Goal: Task Accomplishment & Management: Complete application form

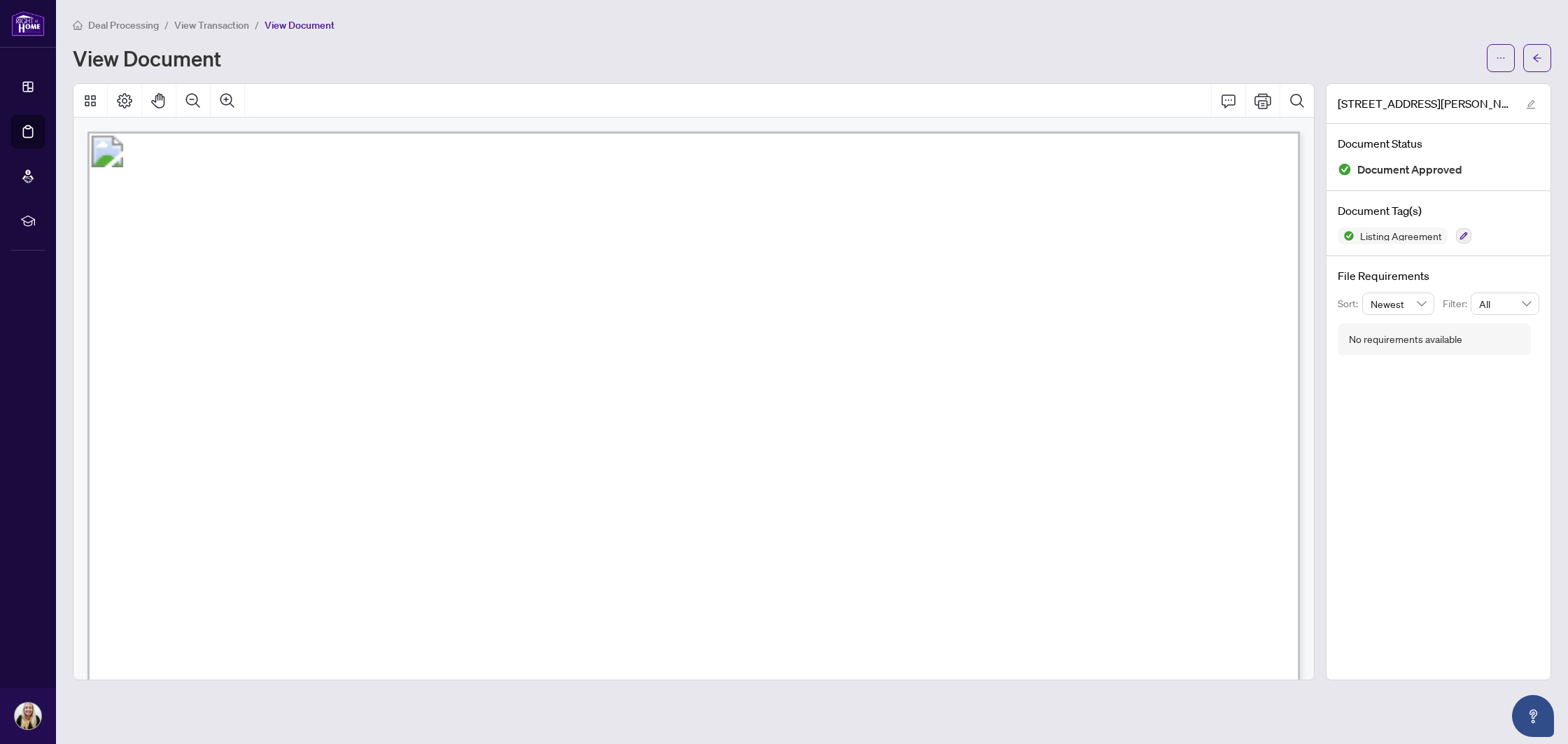
scroll to position [6481, 0]
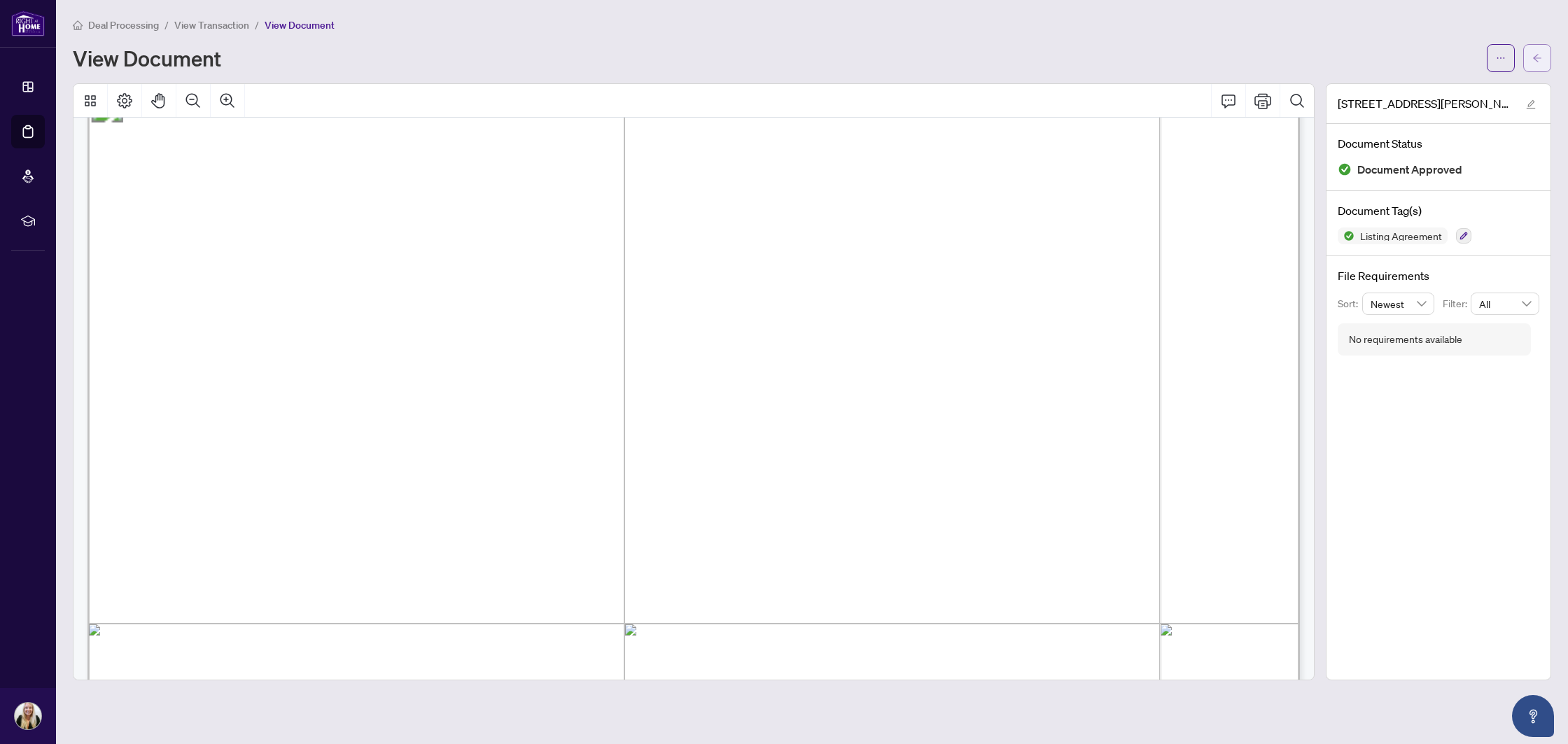
click at [1527, 63] on button "button" at bounding box center [1538, 58] width 28 height 28
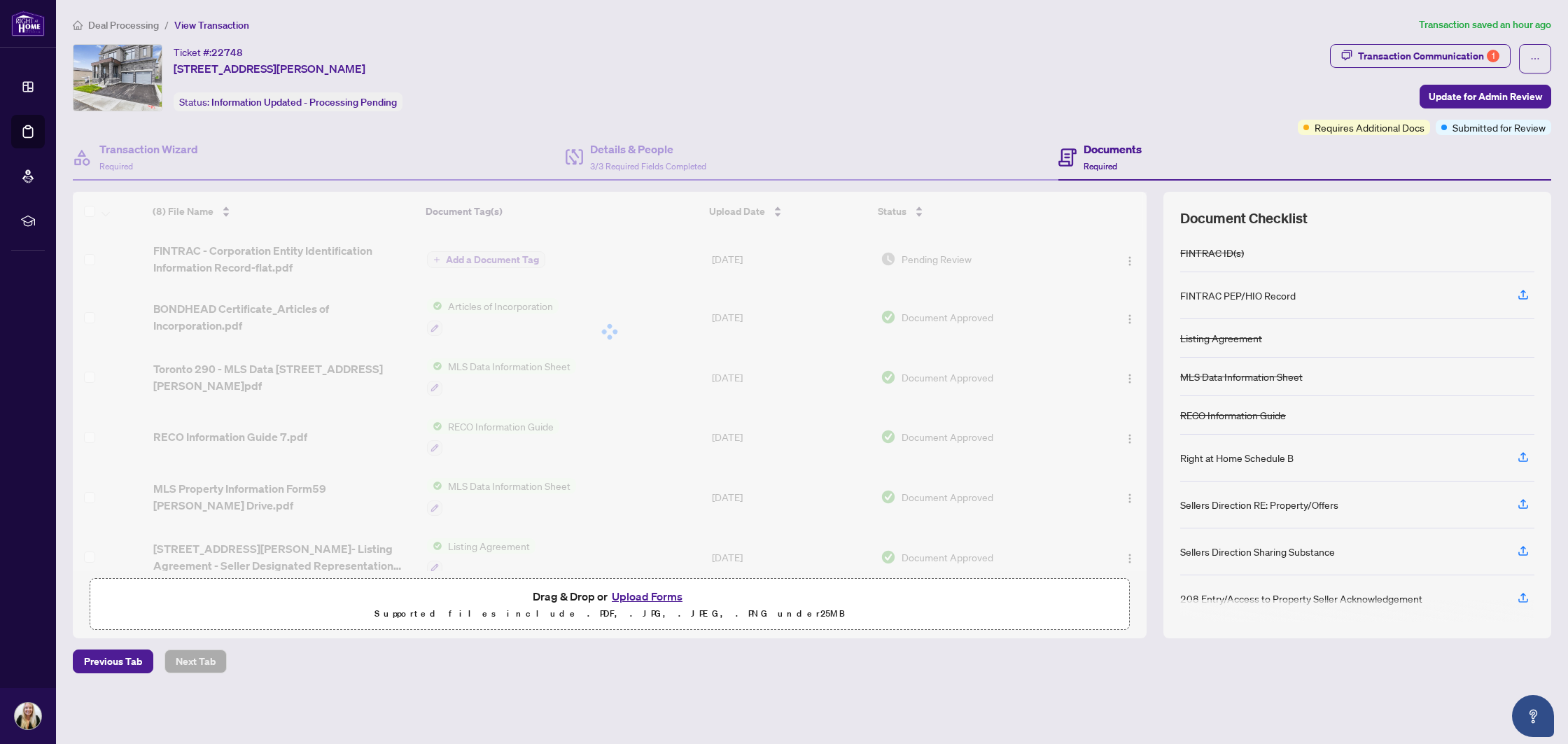
click at [648, 601] on button "Upload Forms" at bounding box center [647, 596] width 79 height 18
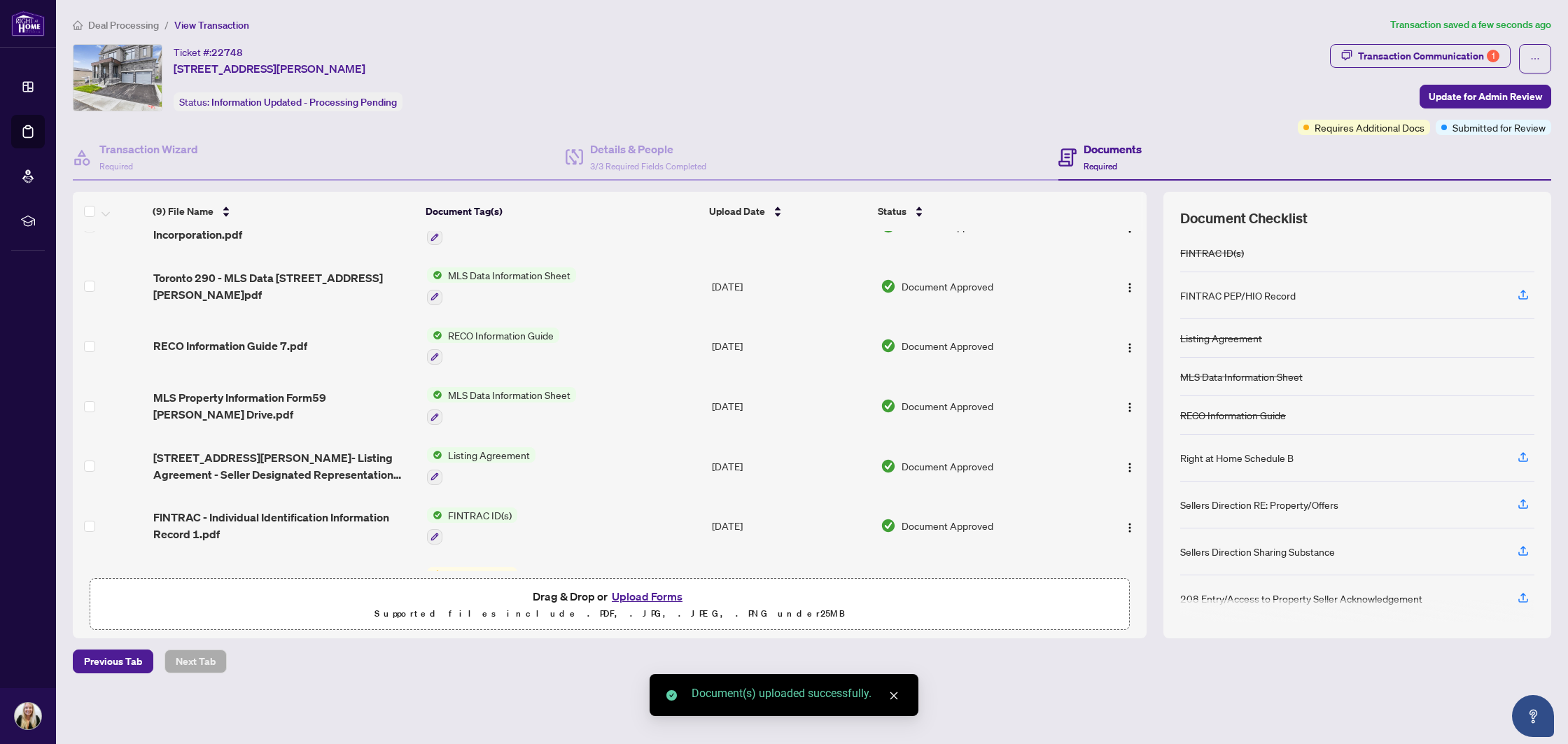
scroll to position [176, 0]
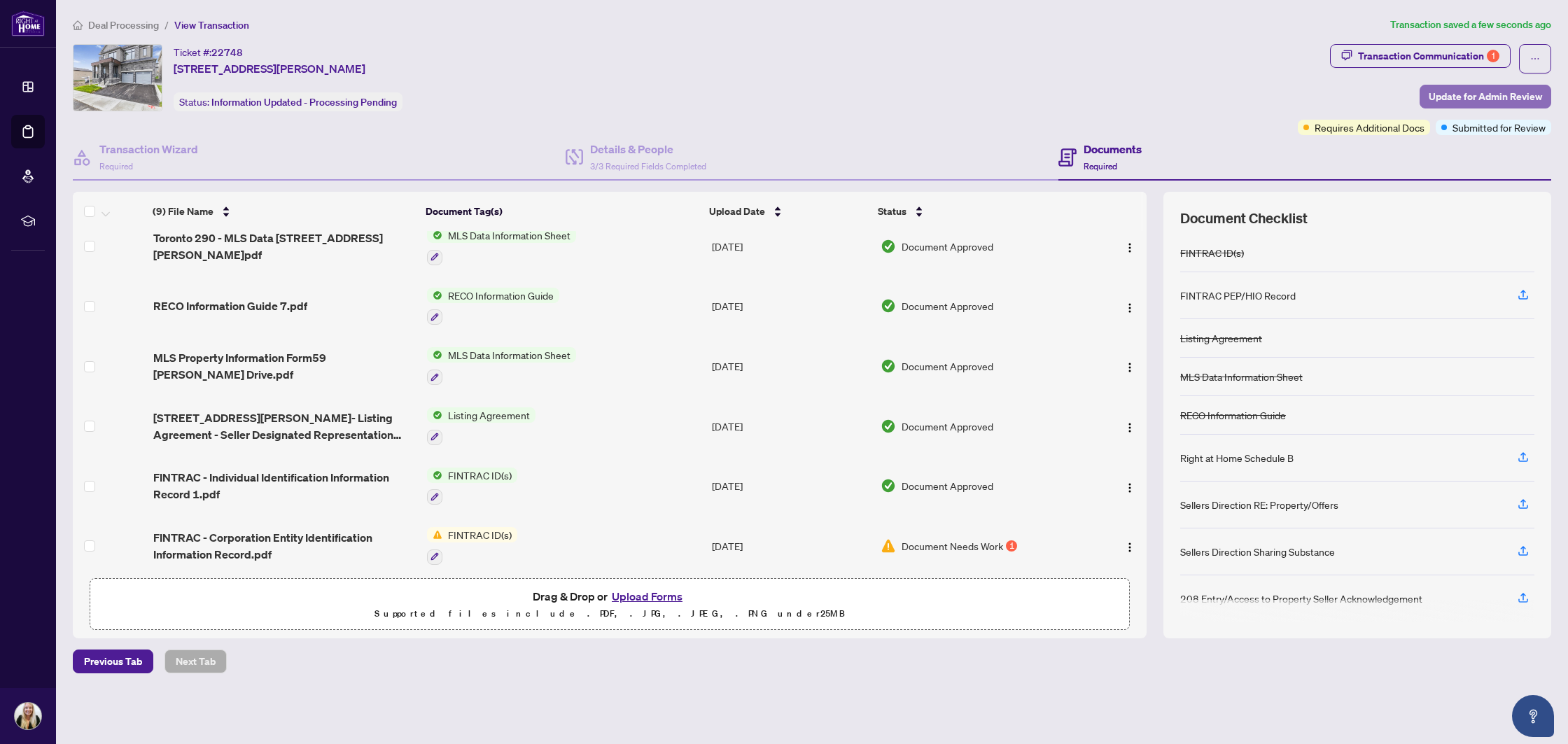
click at [1510, 100] on span "Update for Admin Review" at bounding box center [1485, 97] width 113 height 22
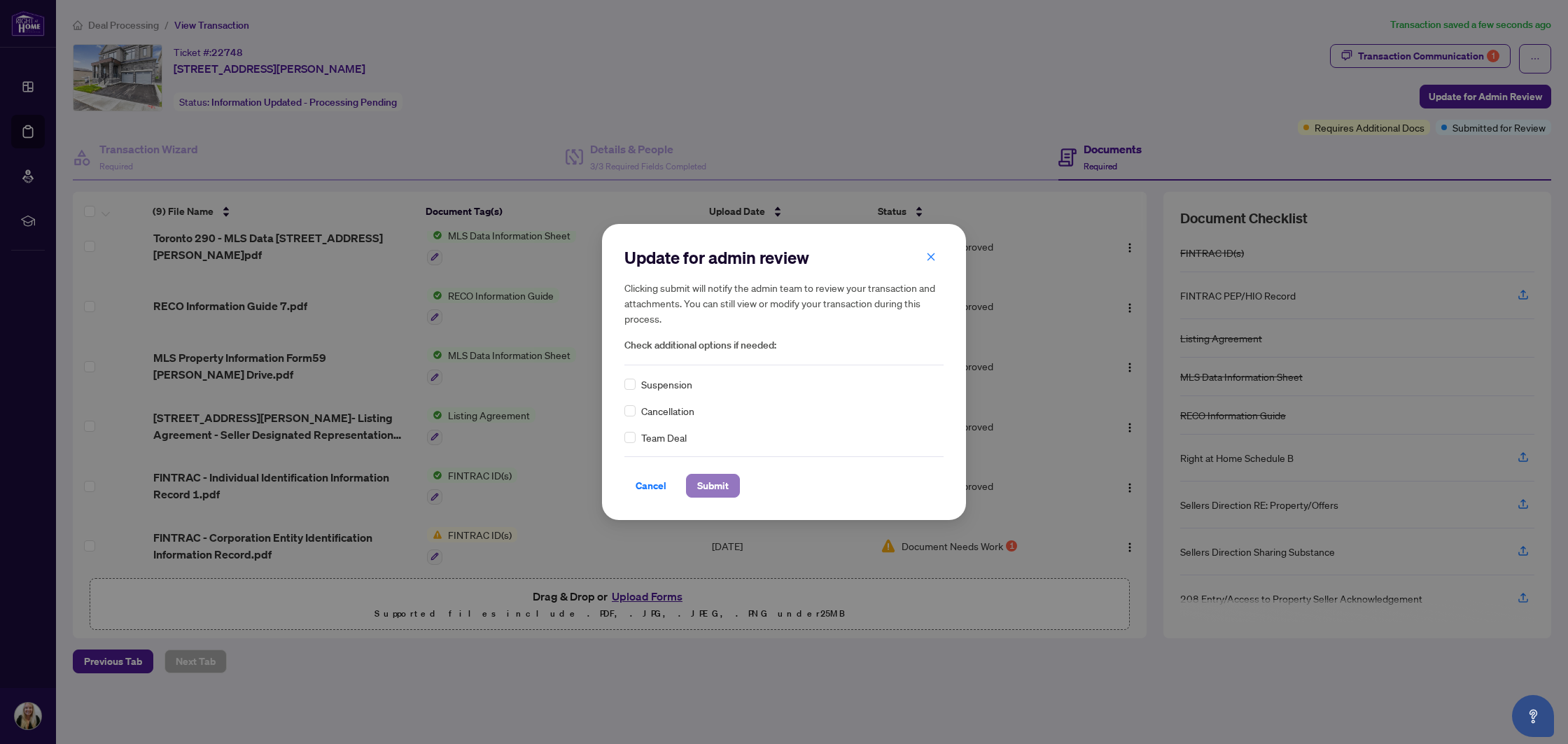
click at [718, 488] on span "Submit" at bounding box center [713, 486] width 31 height 22
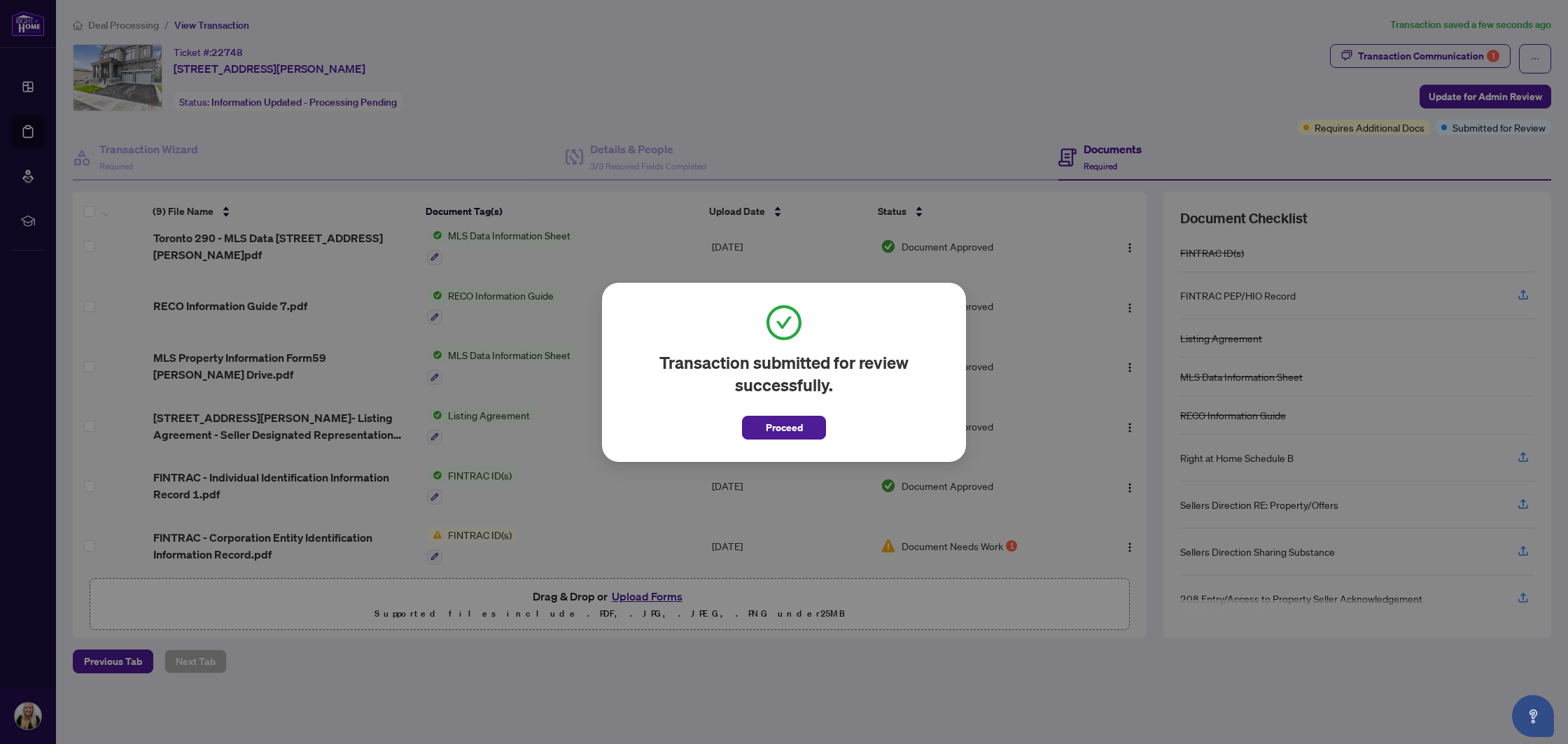
drag, startPoint x: 749, startPoint y: 427, endPoint x: 628, endPoint y: 197, distance: 259.9
click at [748, 427] on button "Proceed" at bounding box center [784, 428] width 84 height 24
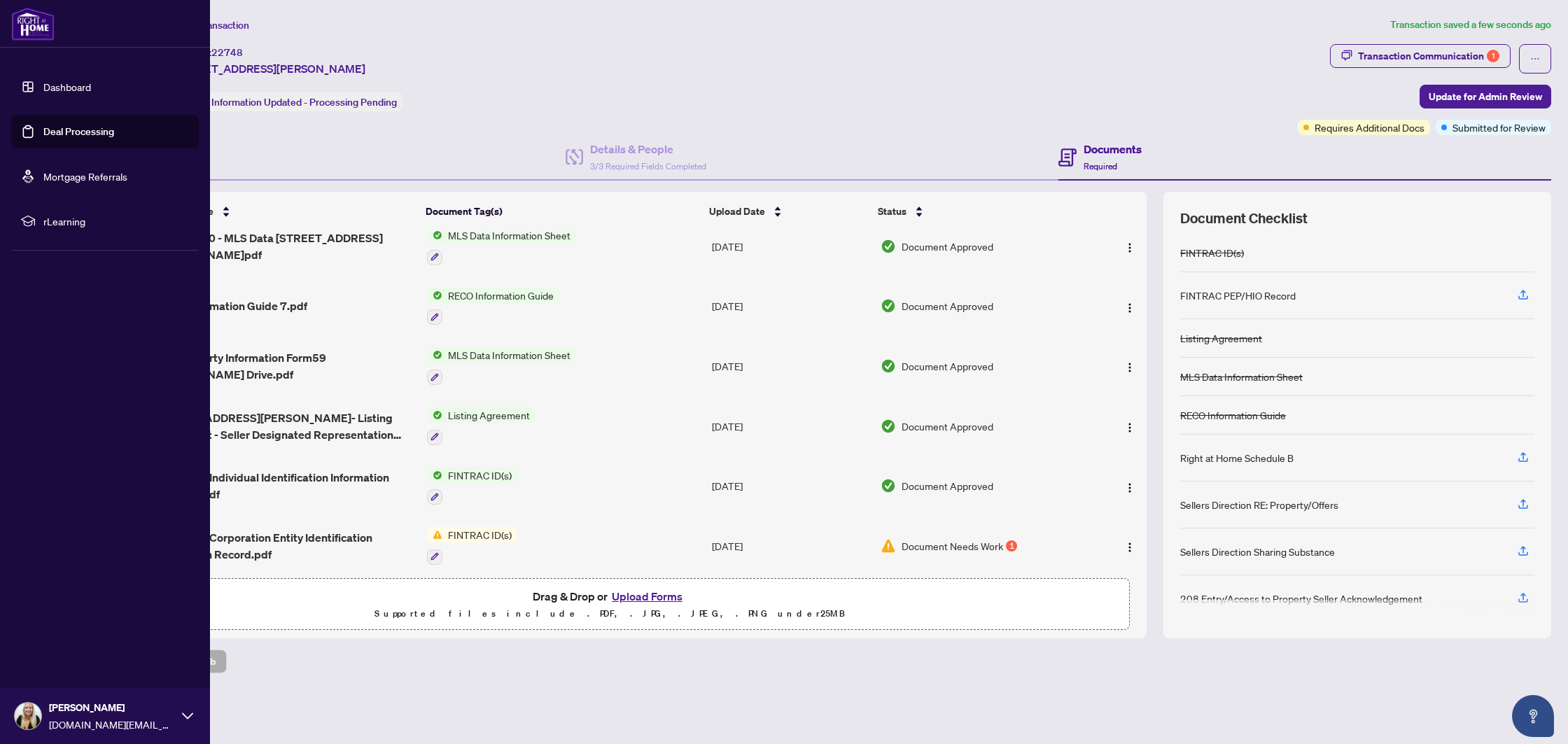
click at [68, 126] on link "Deal Processing" at bounding box center [78, 132] width 71 height 13
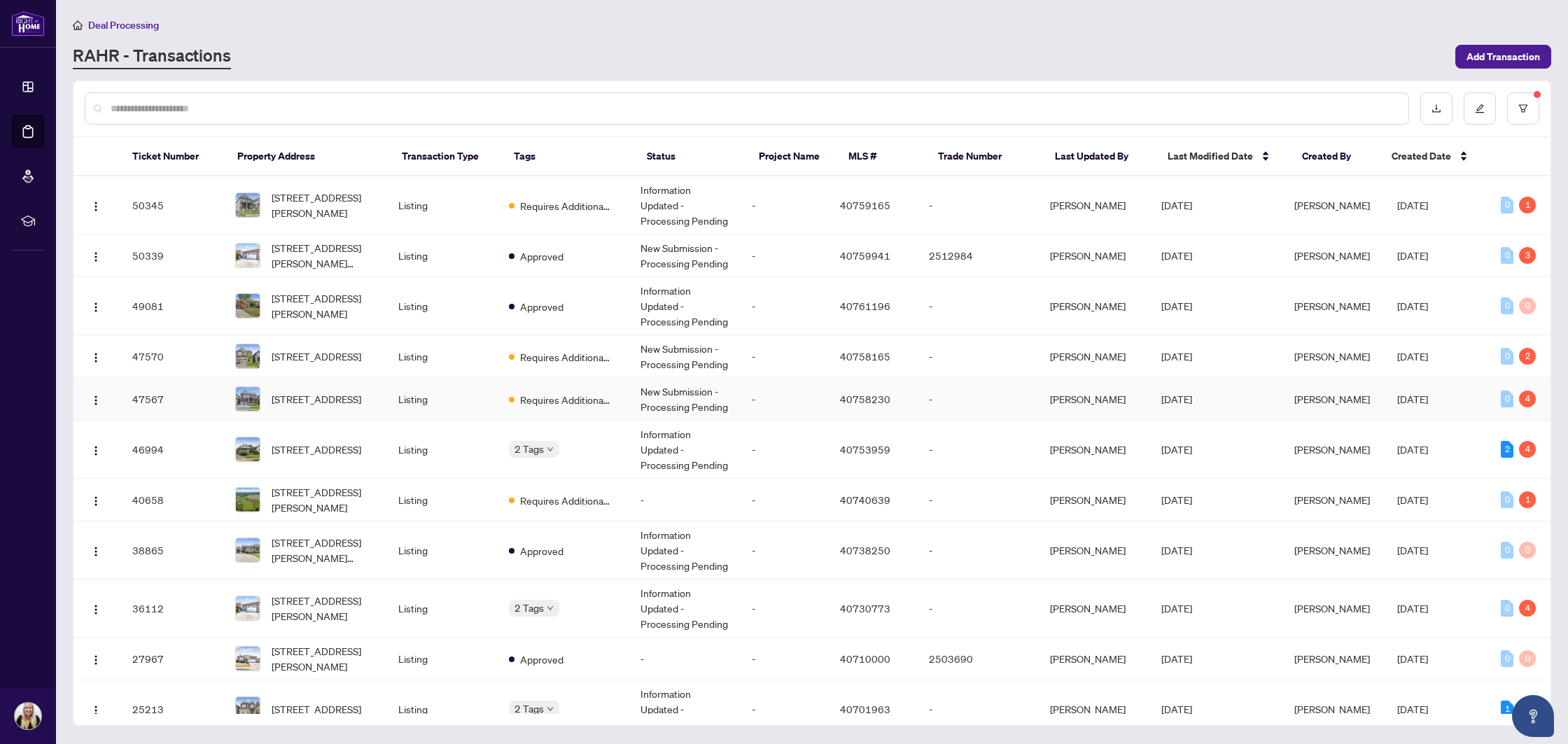
click at [486, 405] on td "Listing" at bounding box center [442, 399] width 111 height 42
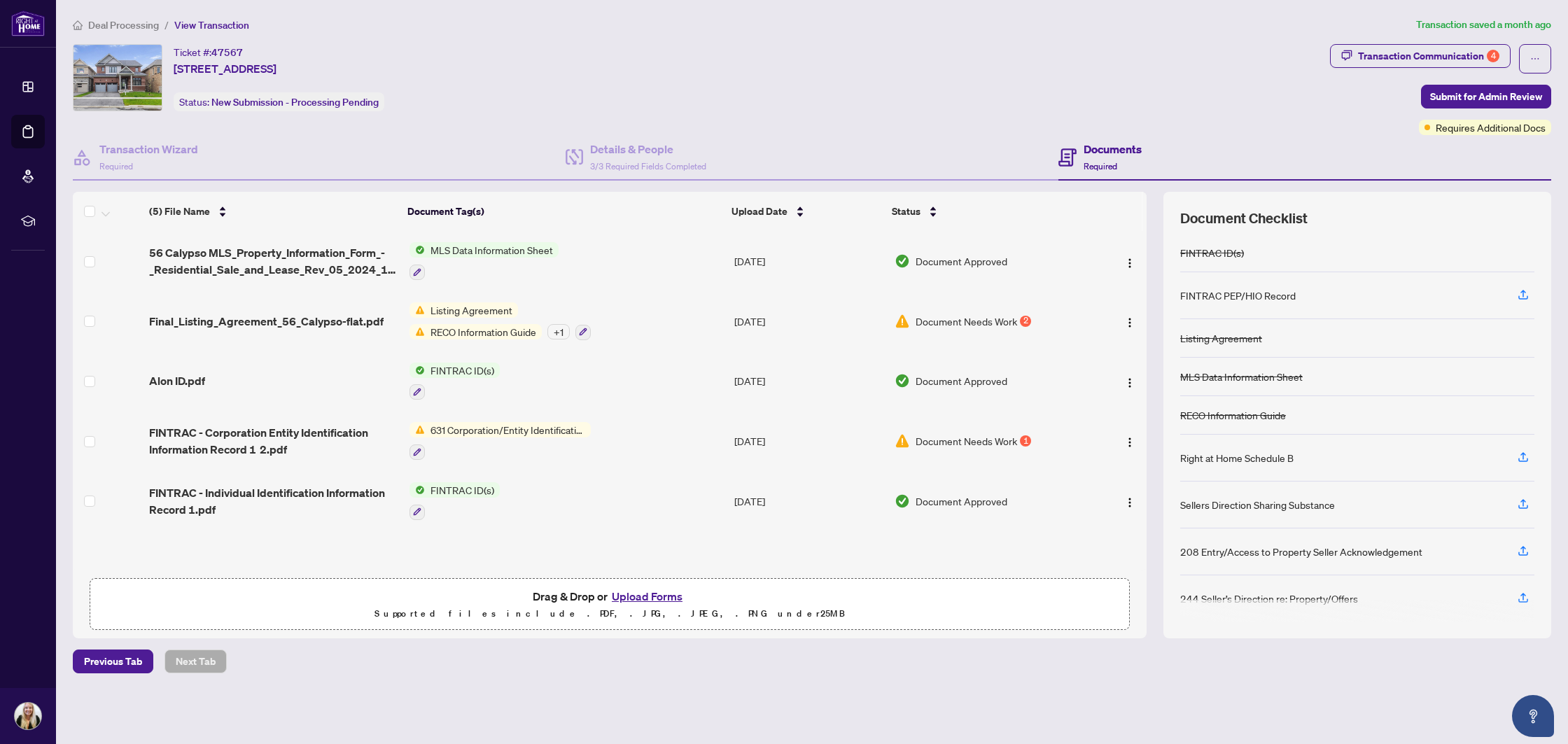
click at [469, 311] on span "Listing Agreement" at bounding box center [471, 310] width 93 height 16
click at [336, 316] on span "Final_Listing_Agreement_56_Calypso-flat.pdf" at bounding box center [266, 321] width 234 height 17
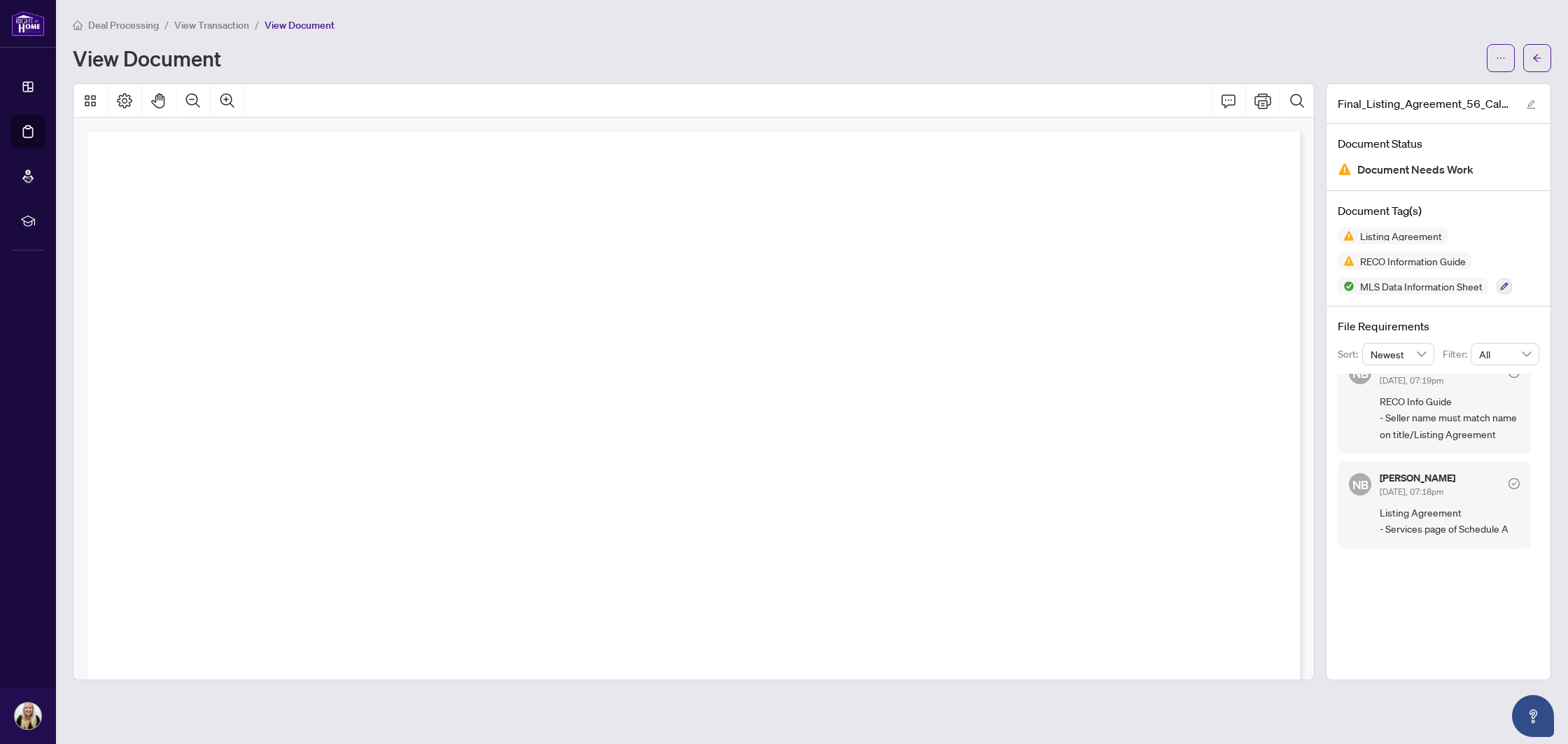
scroll to position [38, 0]
click at [1541, 64] on span "button" at bounding box center [1537, 58] width 10 height 22
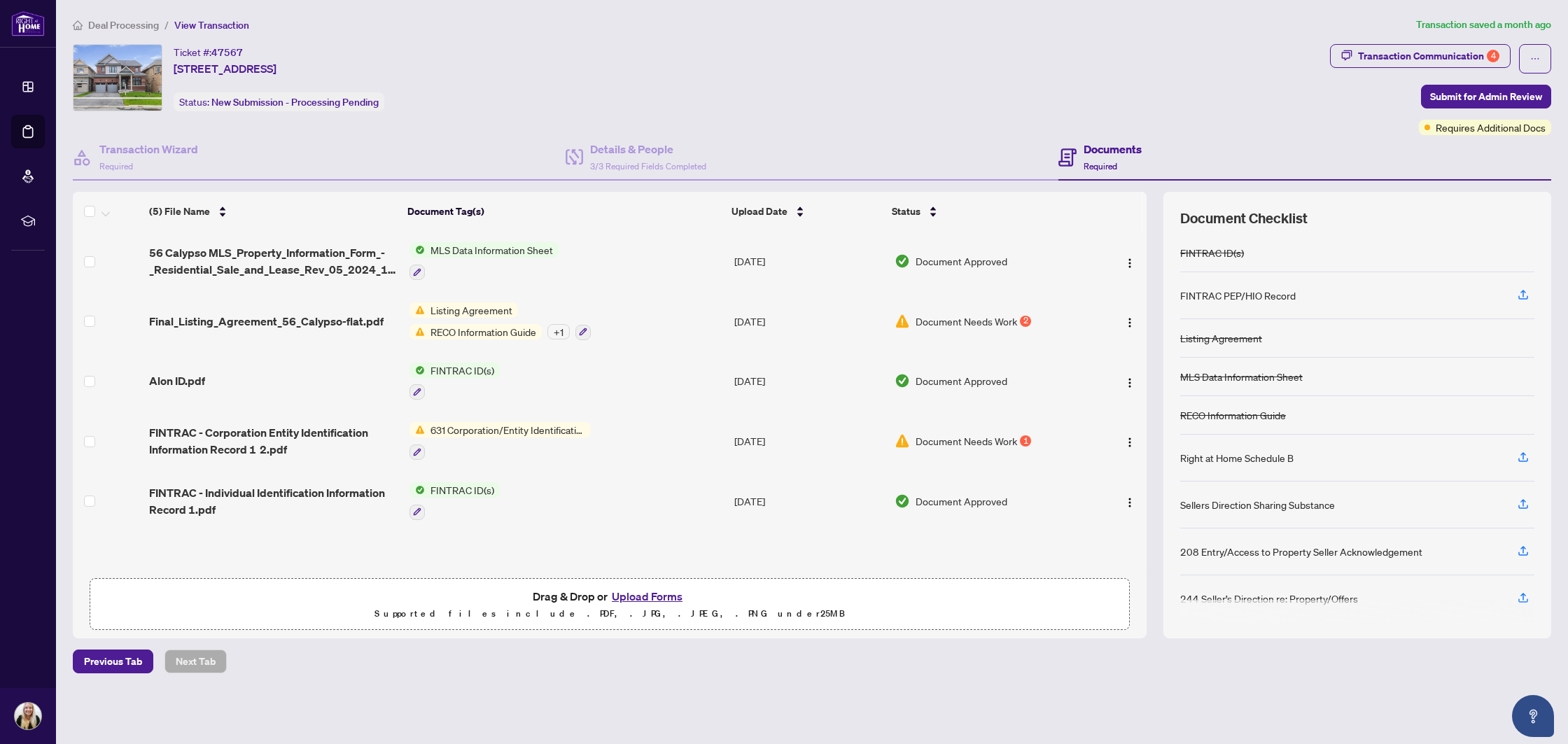
click at [636, 592] on button "Upload Forms" at bounding box center [647, 596] width 79 height 18
click at [628, 600] on button "Upload Forms" at bounding box center [647, 596] width 79 height 18
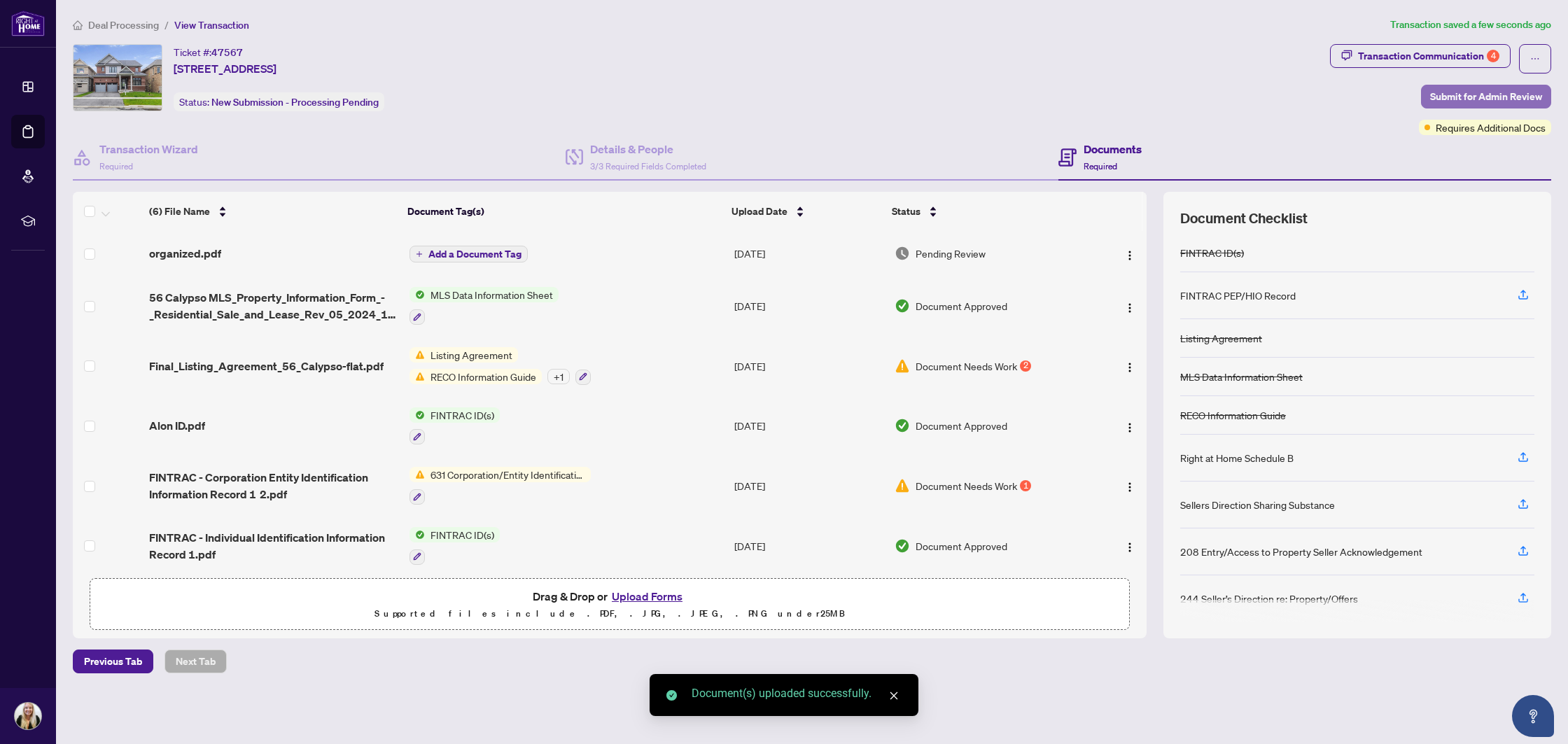
click at [1482, 100] on span "Submit for Admin Review" at bounding box center [1487, 97] width 112 height 22
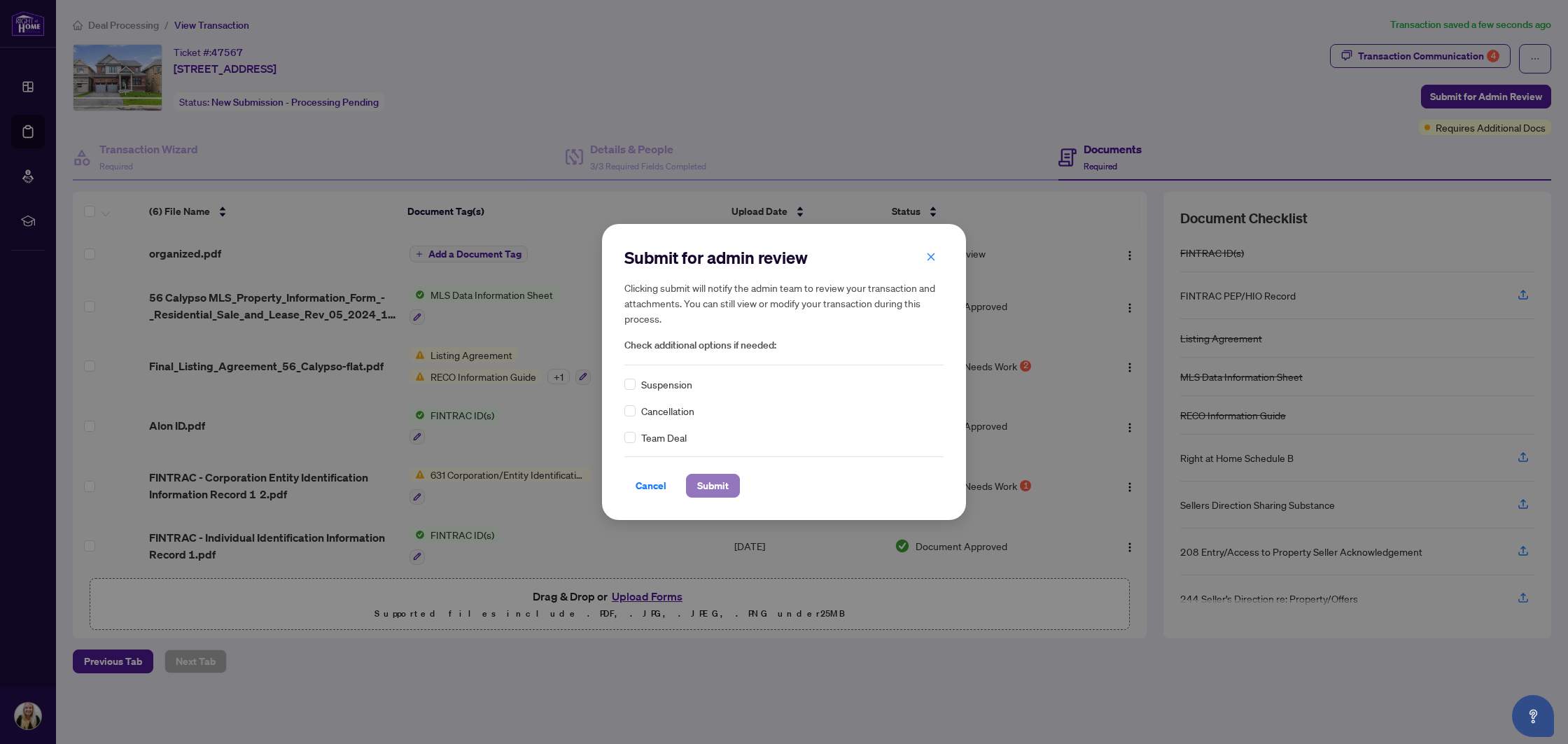
click at [724, 488] on span "Submit" at bounding box center [713, 486] width 31 height 22
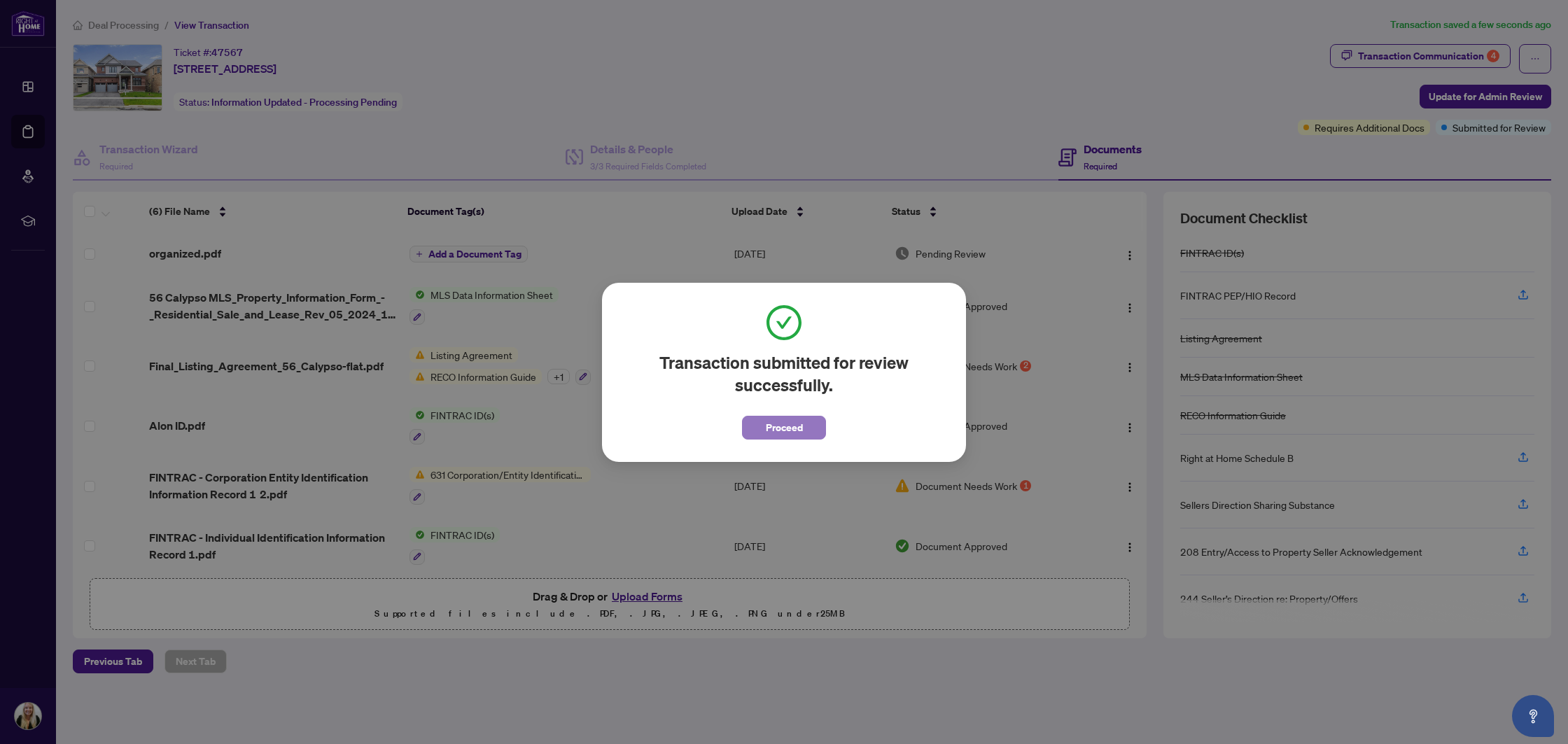
click at [762, 436] on button "Proceed" at bounding box center [784, 428] width 84 height 24
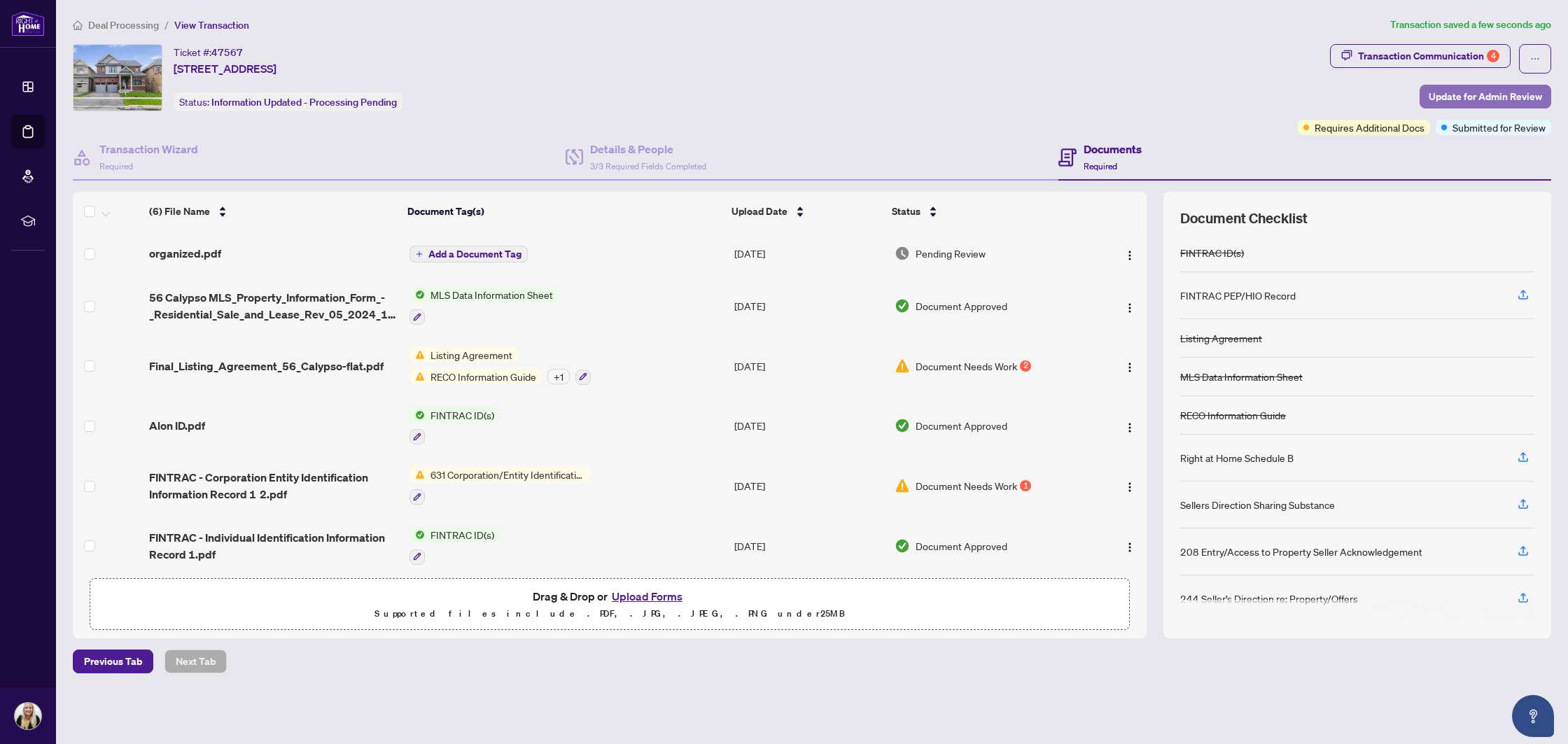
click at [1489, 103] on span "Update for Admin Review" at bounding box center [1485, 97] width 113 height 22
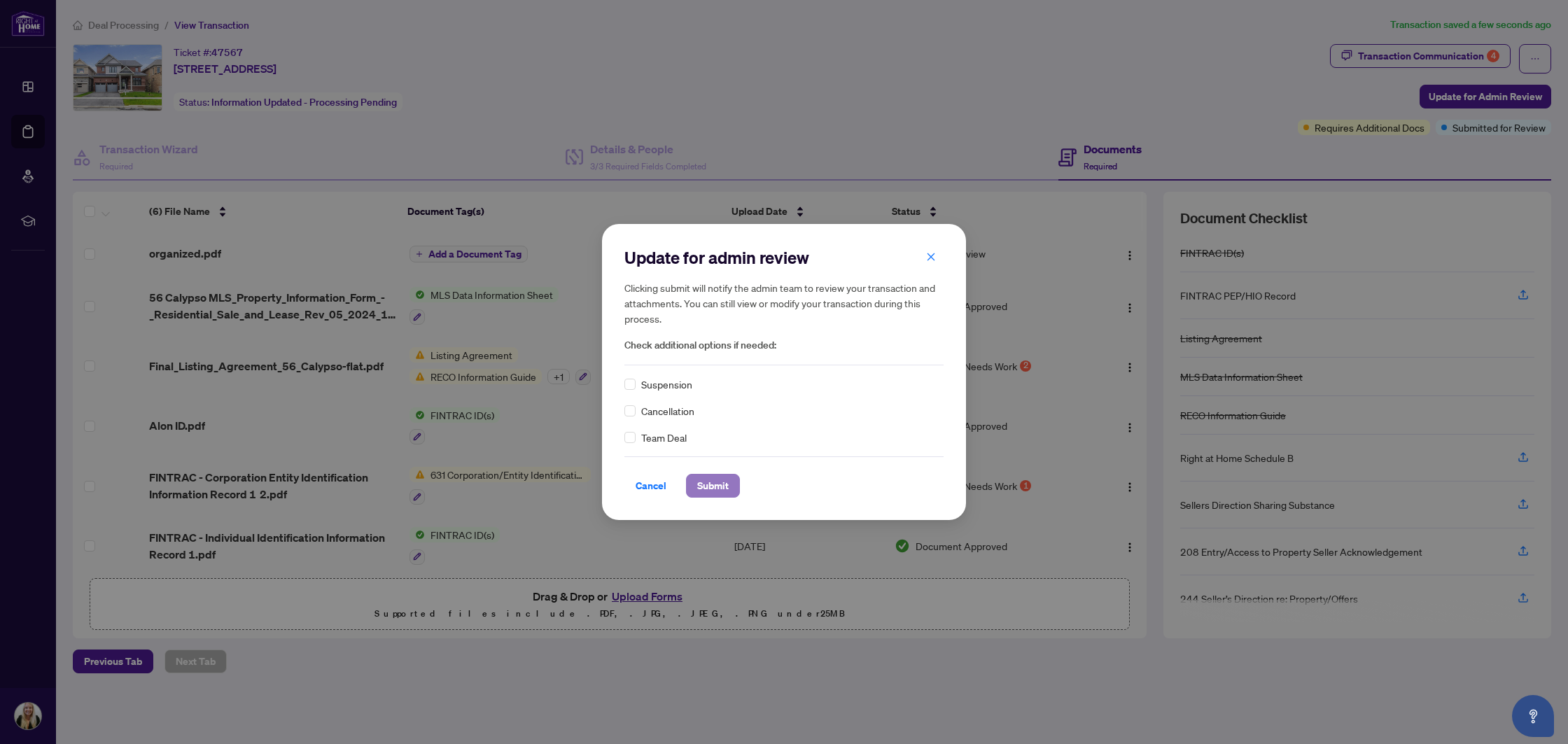
click at [721, 491] on span "Submit" at bounding box center [713, 486] width 31 height 22
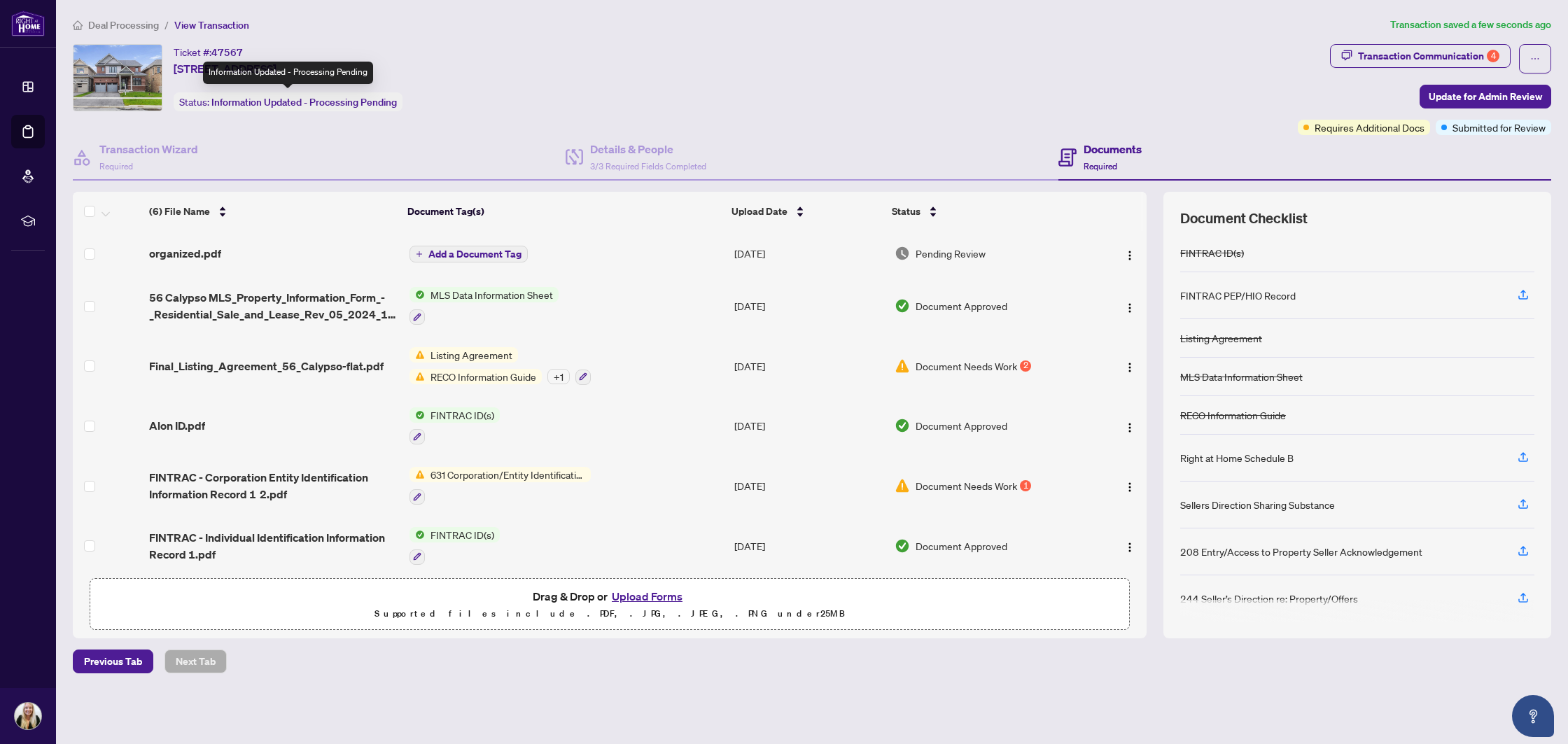
click at [378, 109] on div "Transaction submitted for review successfully. Proceed Cancel OK" at bounding box center [784, 372] width 1568 height 744
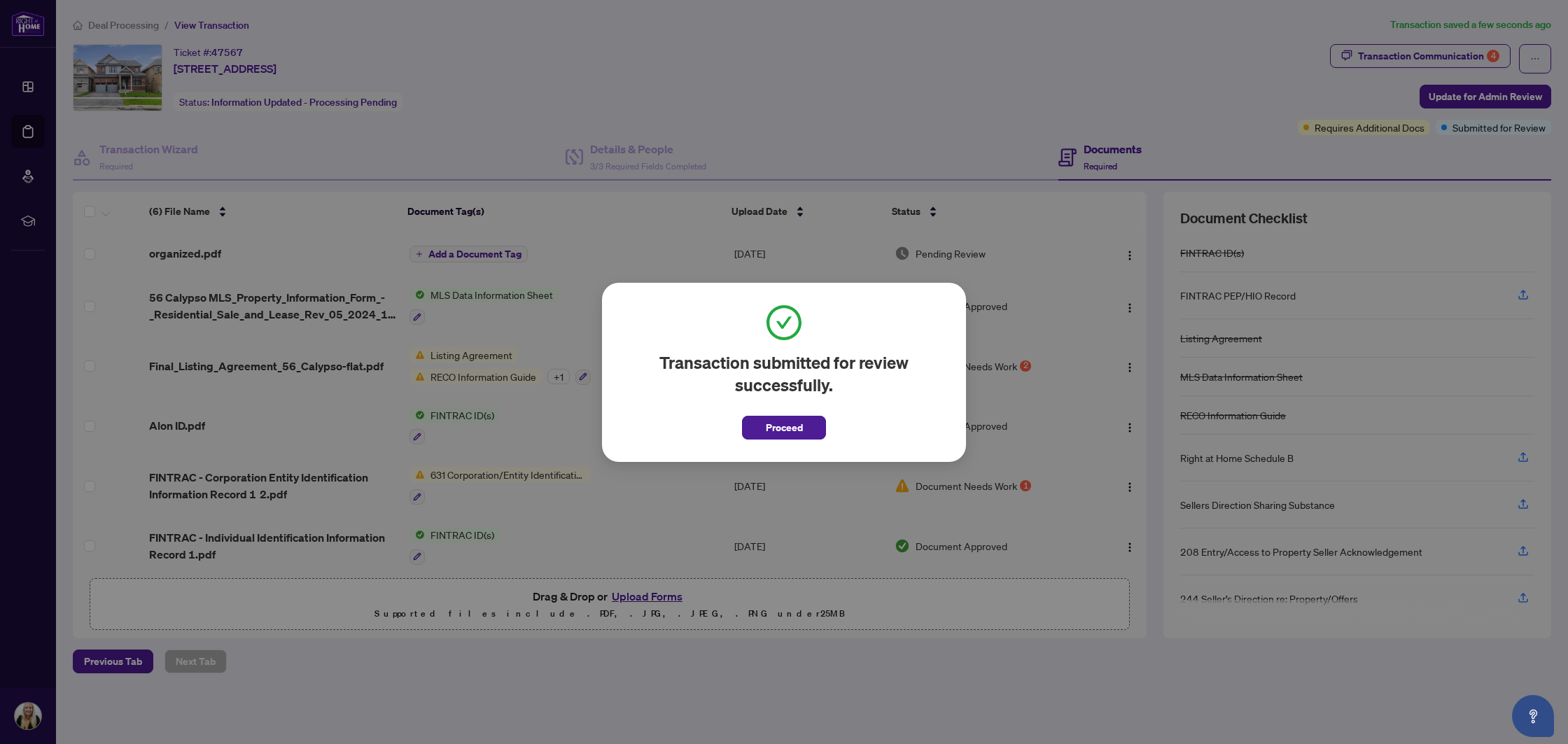
click at [247, 134] on div "Transaction submitted for review successfully. Proceed Cancel OK" at bounding box center [784, 372] width 1568 height 744
drag, startPoint x: 781, startPoint y: 430, endPoint x: 741, endPoint y: 412, distance: 43.9
click at [780, 430] on span "Proceed" at bounding box center [784, 428] width 37 height 22
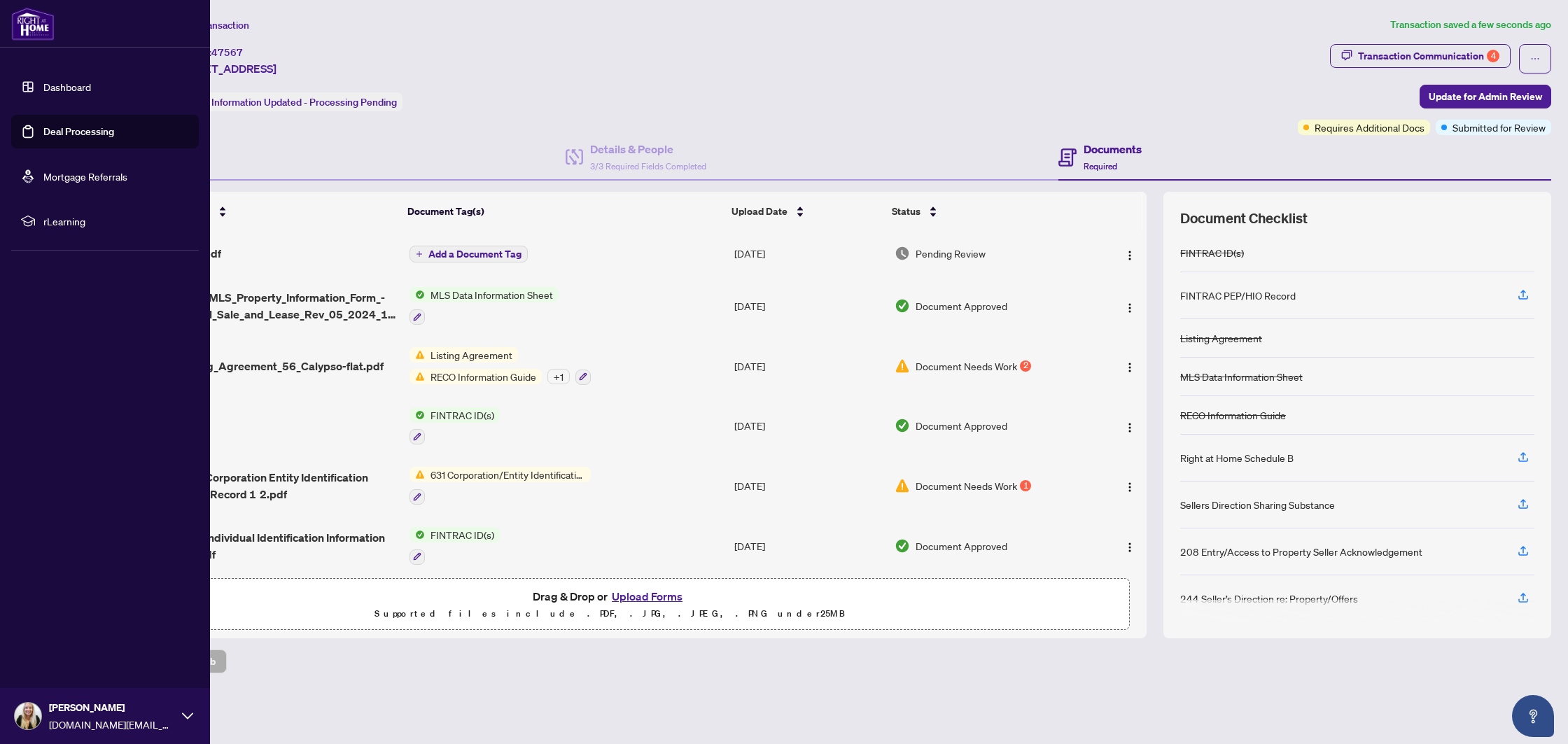
click at [61, 136] on link "Deal Processing" at bounding box center [78, 132] width 71 height 13
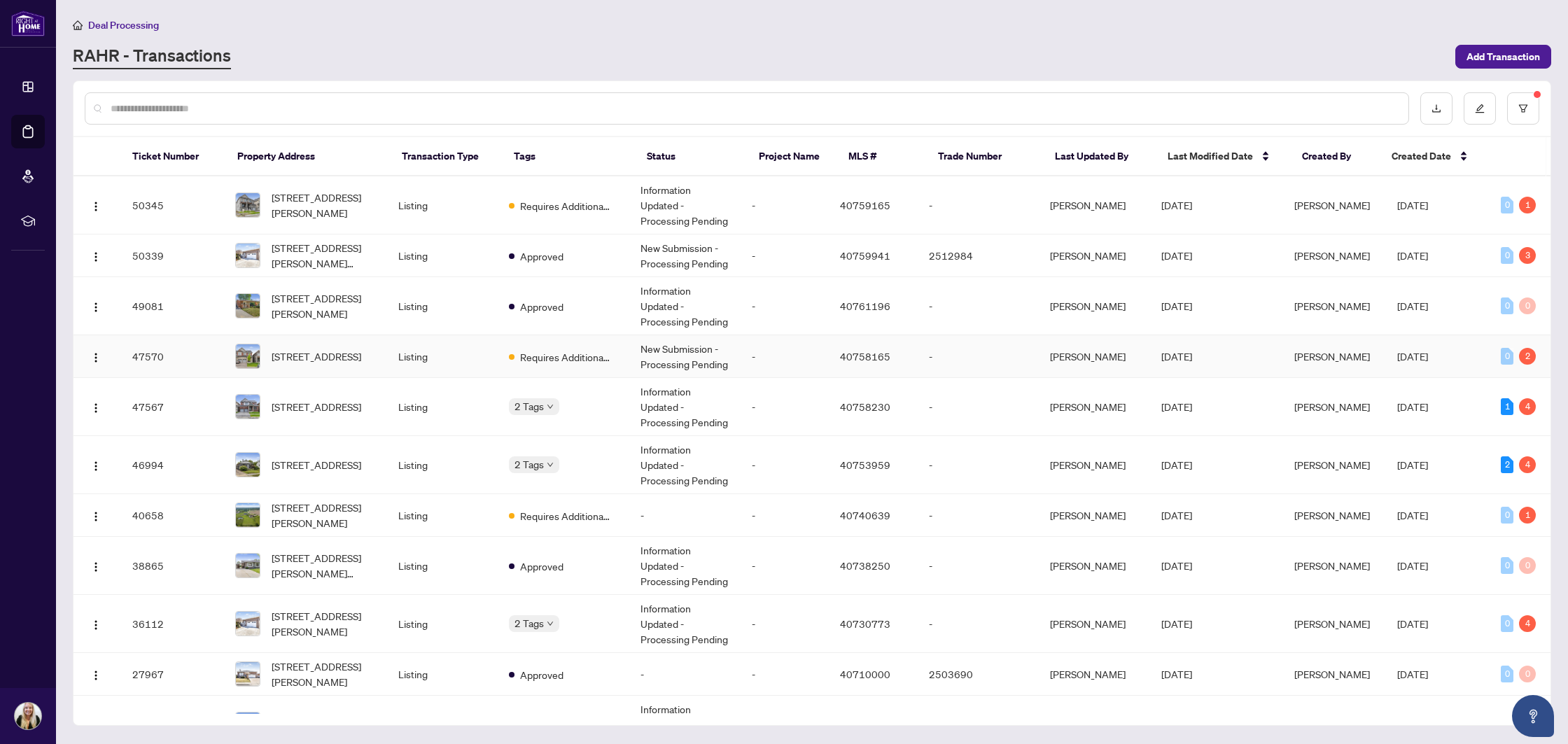
click at [465, 366] on td "Listing" at bounding box center [442, 357] width 111 height 42
